Goal: Task Accomplishment & Management: Use online tool/utility

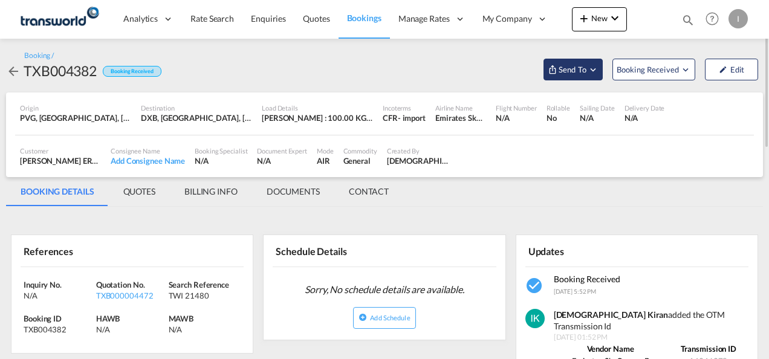
click at [578, 72] on span "Send To" at bounding box center [573, 70] width 30 height 12
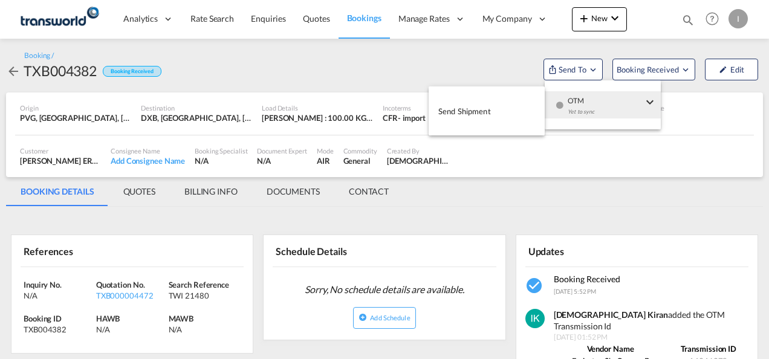
click at [579, 110] on div "Yet to sync" at bounding box center [605, 114] width 75 height 25
click at [472, 117] on span "Send Shipment" at bounding box center [464, 111] width 53 height 19
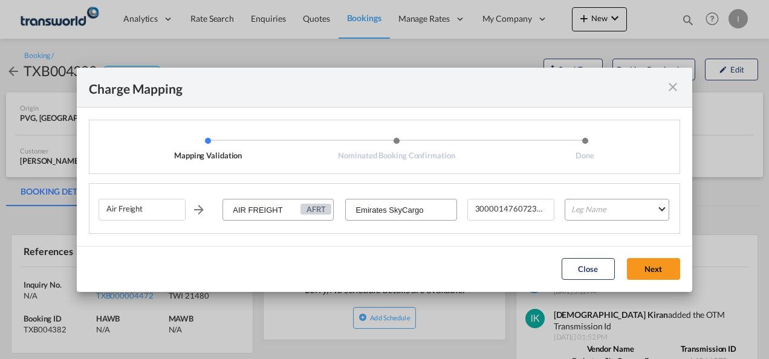
click at [672, 91] on md-icon "icon-close fg-AAA8AD cursor" at bounding box center [673, 87] width 15 height 15
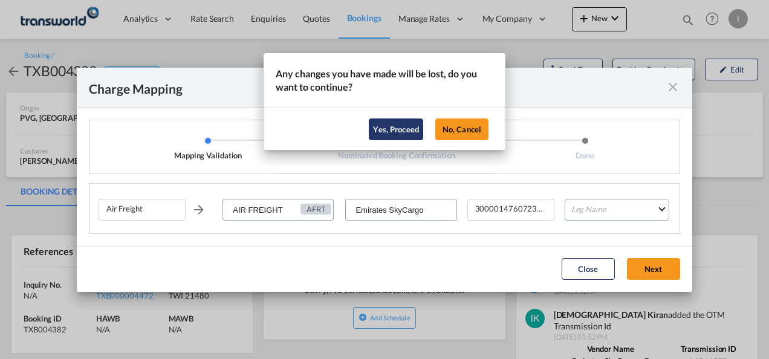
click at [388, 131] on button "Yes, Proceed" at bounding box center [396, 130] width 54 height 22
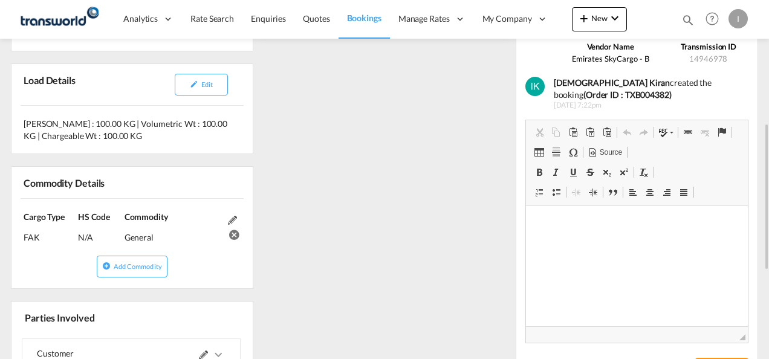
scroll to position [484, 0]
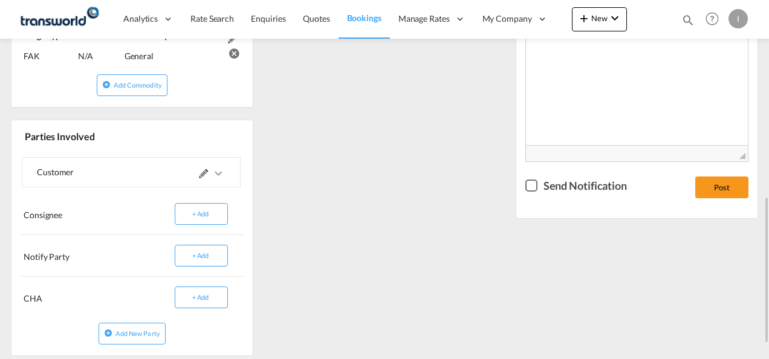
click at [203, 171] on md-icon at bounding box center [203, 173] width 9 height 9
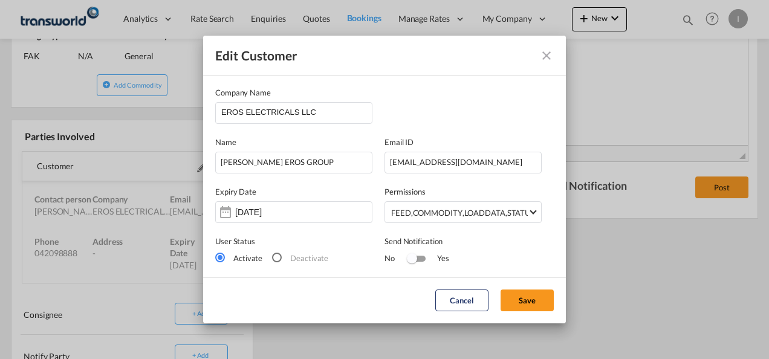
click at [523, 285] on md-dialog-actions "Cancel Save" at bounding box center [384, 301] width 363 height 46
click at [520, 297] on button "Save" at bounding box center [527, 301] width 53 height 22
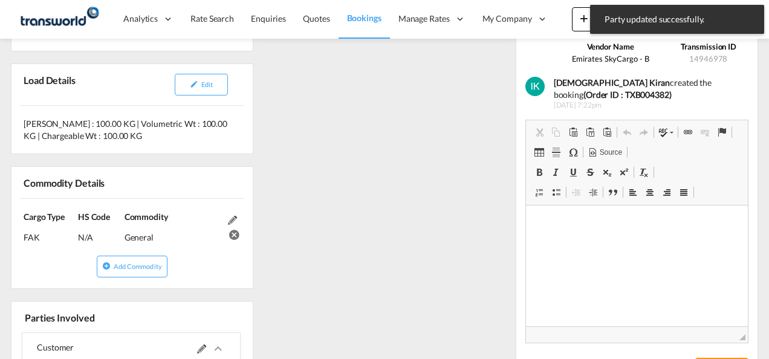
scroll to position [0, 0]
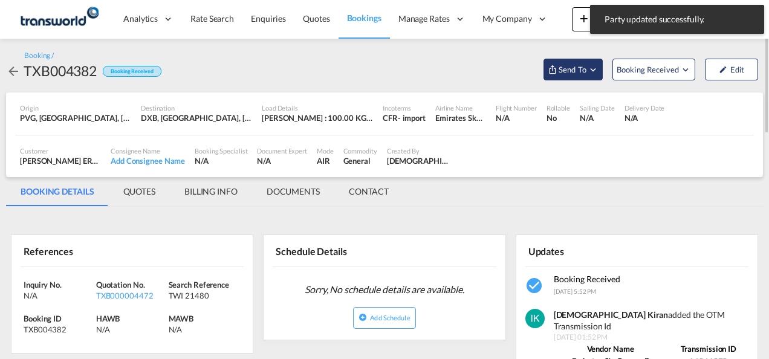
click at [579, 71] on span "Send To" at bounding box center [573, 70] width 30 height 12
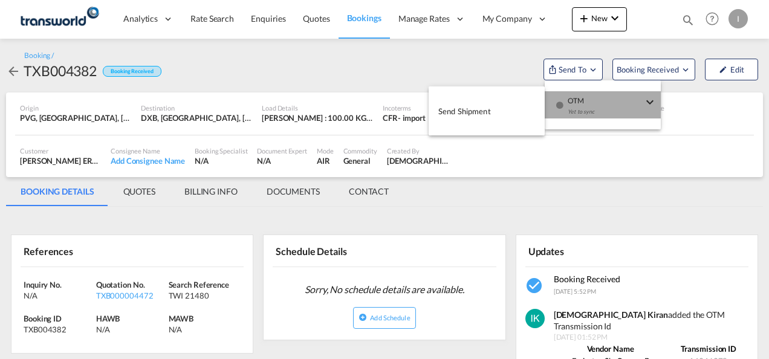
click at [581, 105] on div "Yet to sync" at bounding box center [605, 114] width 75 height 25
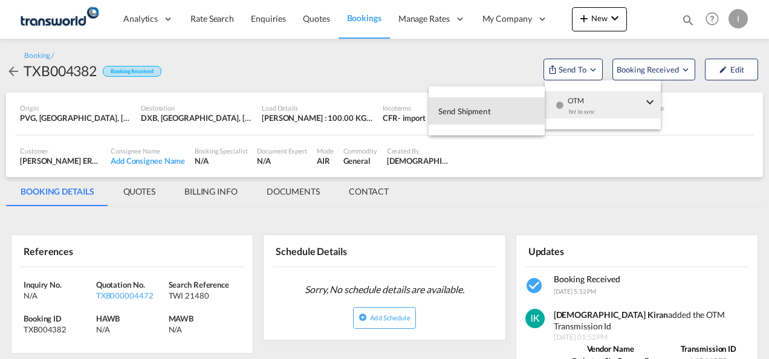
click at [498, 108] on button "Send Shipment" at bounding box center [487, 110] width 116 height 27
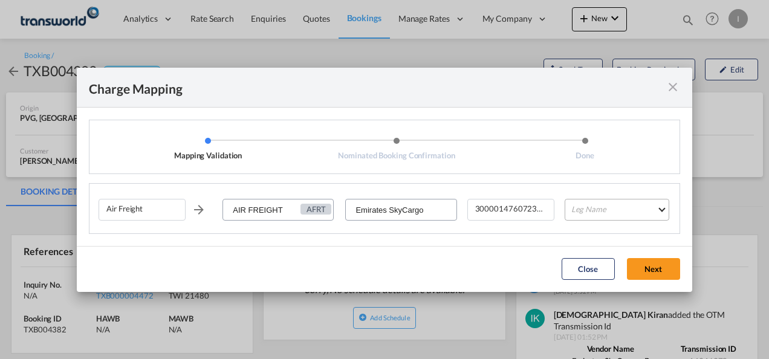
click at [611, 212] on md-select "Leg Name HANDLING ORIGIN HANDLING DESTINATION OTHERS TL PICK UP CUSTOMS ORIGIN …" at bounding box center [617, 210] width 105 height 22
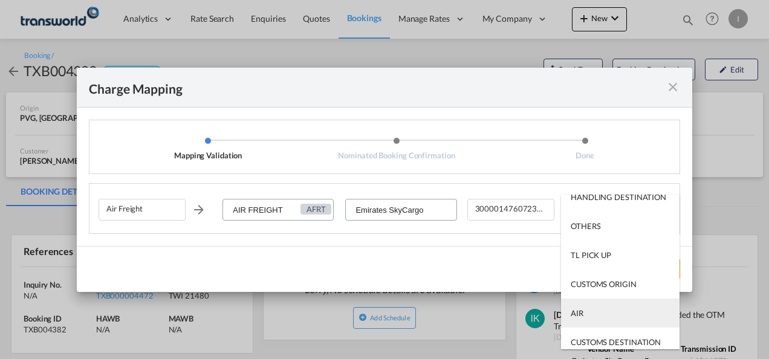
scroll to position [77, 0]
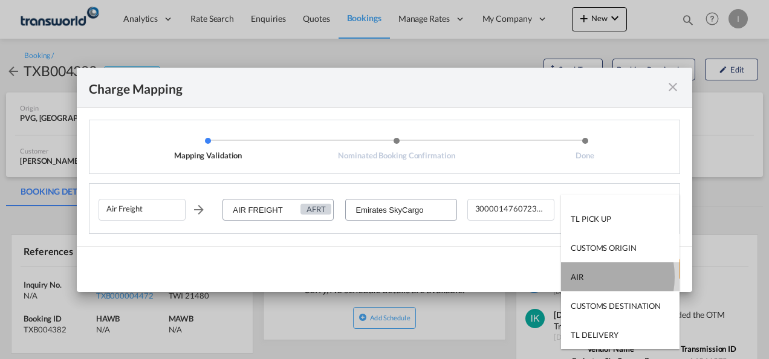
click at [585, 277] on md-option "AIR" at bounding box center [620, 276] width 119 height 29
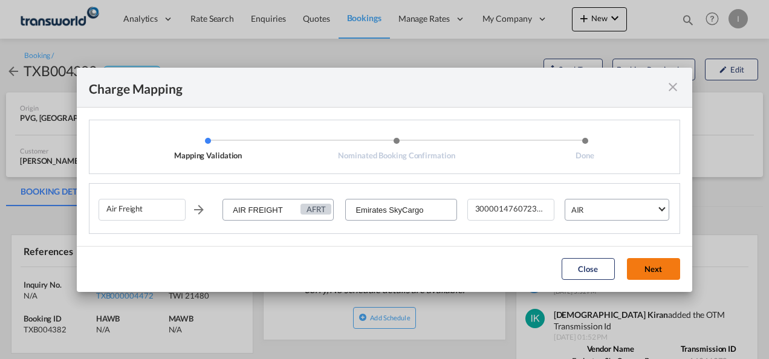
click at [638, 265] on button "Next" at bounding box center [653, 269] width 53 height 22
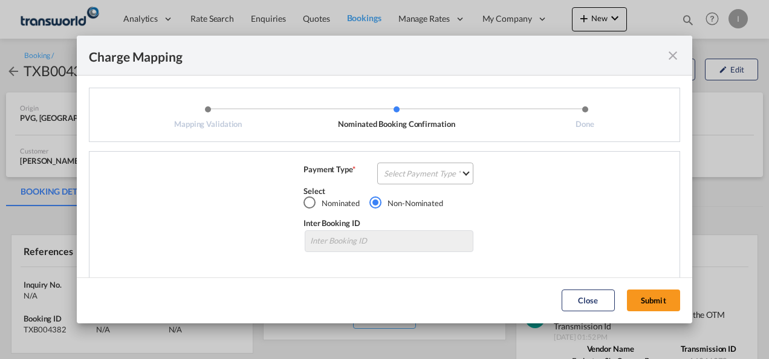
click at [435, 173] on md-select "Select Payment Type COLLECT PREPAID" at bounding box center [425, 174] width 96 height 22
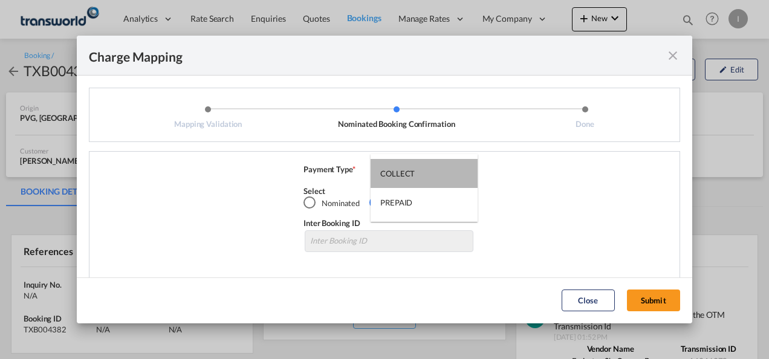
click at [435, 173] on md-option "COLLECT" at bounding box center [424, 173] width 107 height 29
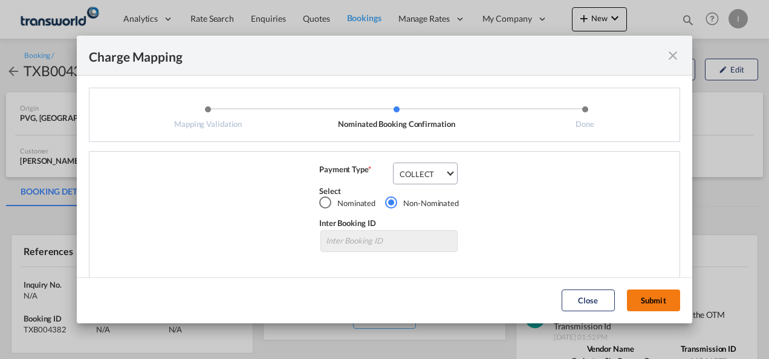
click at [648, 304] on button "Submit" at bounding box center [653, 301] width 53 height 22
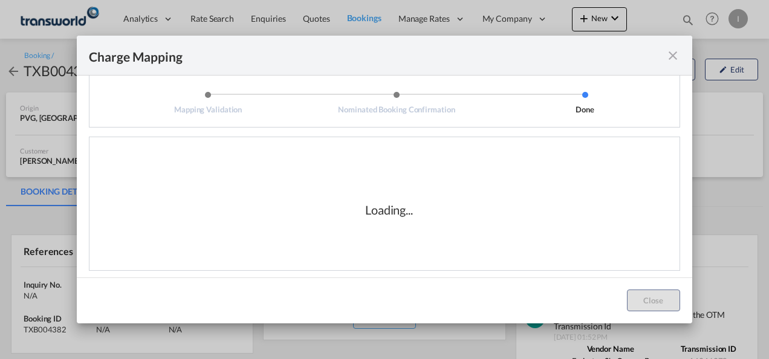
scroll to position [20, 0]
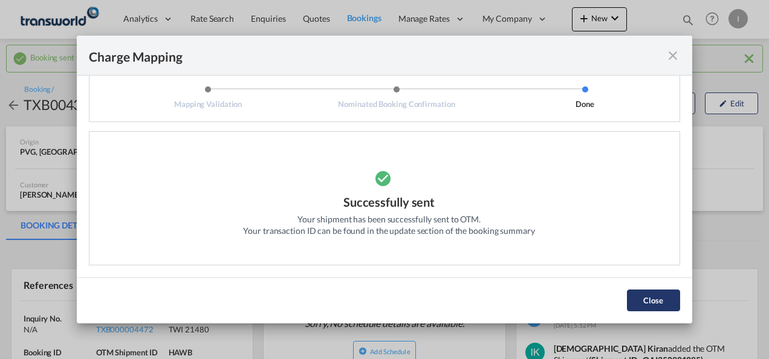
click at [637, 302] on button "Close" at bounding box center [653, 301] width 53 height 22
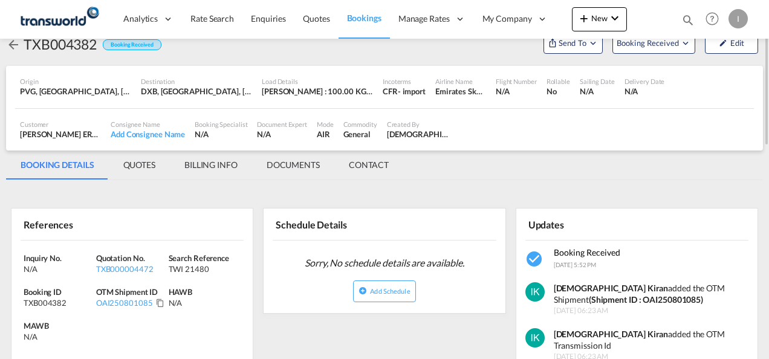
scroll to position [121, 0]
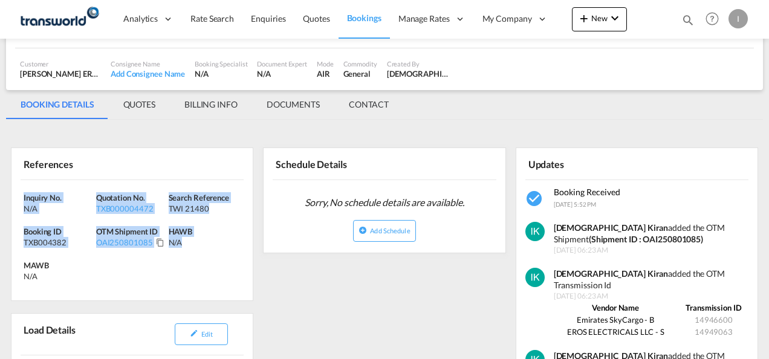
drag, startPoint x: 128, startPoint y: 237, endPoint x: -2, endPoint y: 189, distance: 139.1
click at [0, 189] on html "Analytics Reports Dashboard Rate Search Enquiries Quotes" at bounding box center [384, 179] width 769 height 359
copy div "Inquiry No. N/A Quotation No. TXB000004472 Search Reference TWI 21480 Booking I…"
